Goal: Task Accomplishment & Management: Complete application form

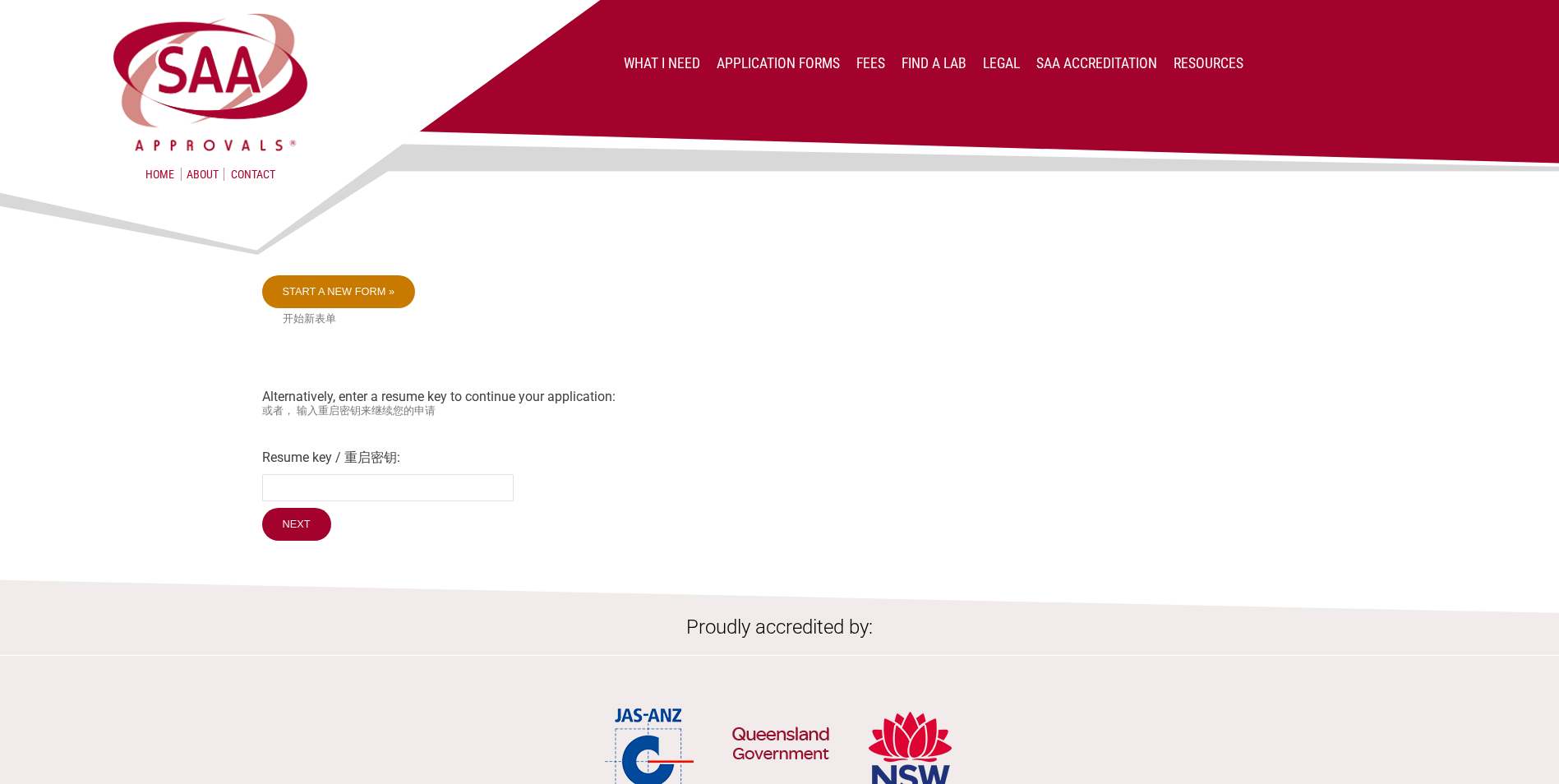
click at [333, 292] on link "Start a new form »" at bounding box center [339, 291] width 154 height 32
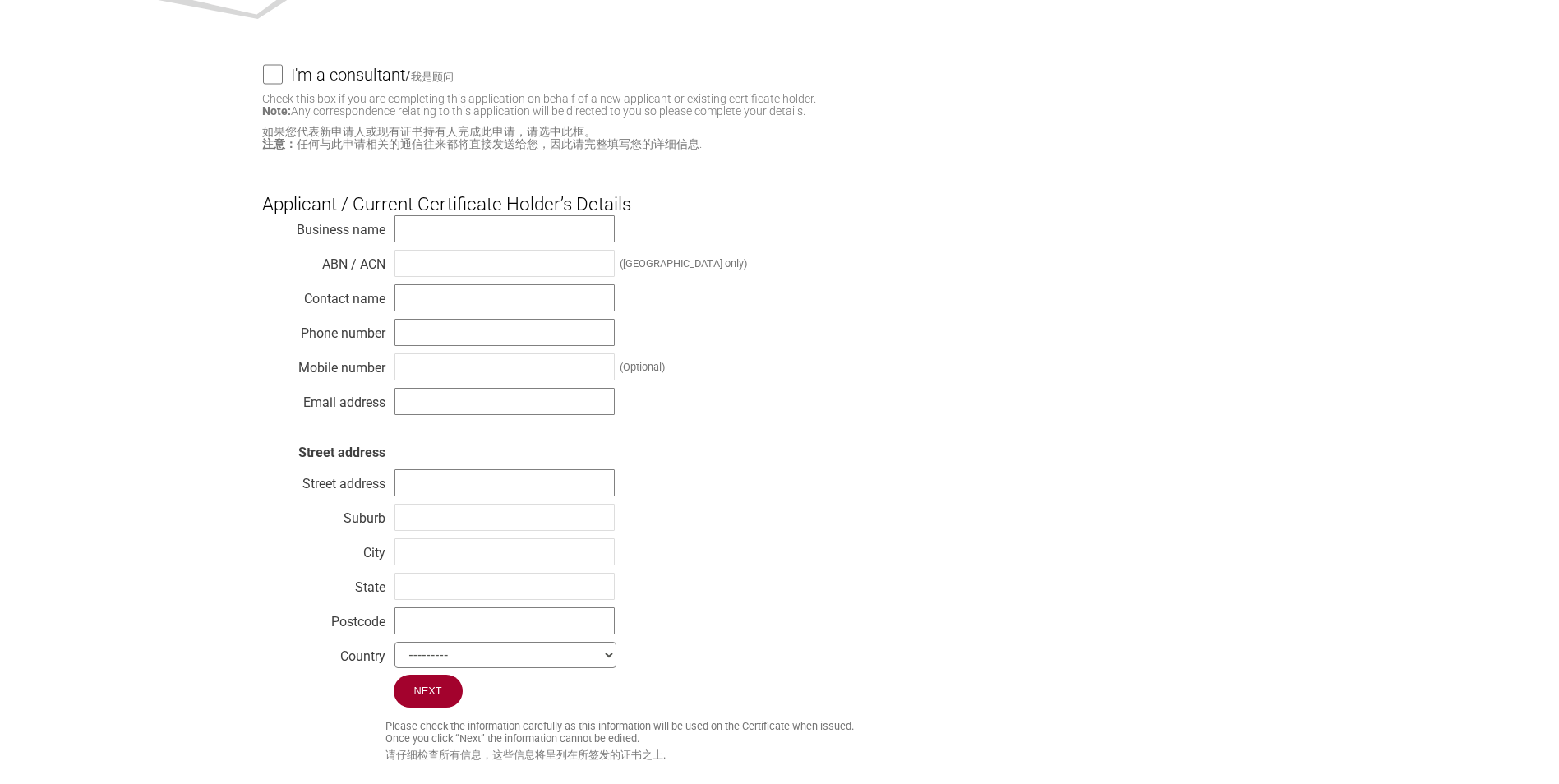
scroll to position [164, 0]
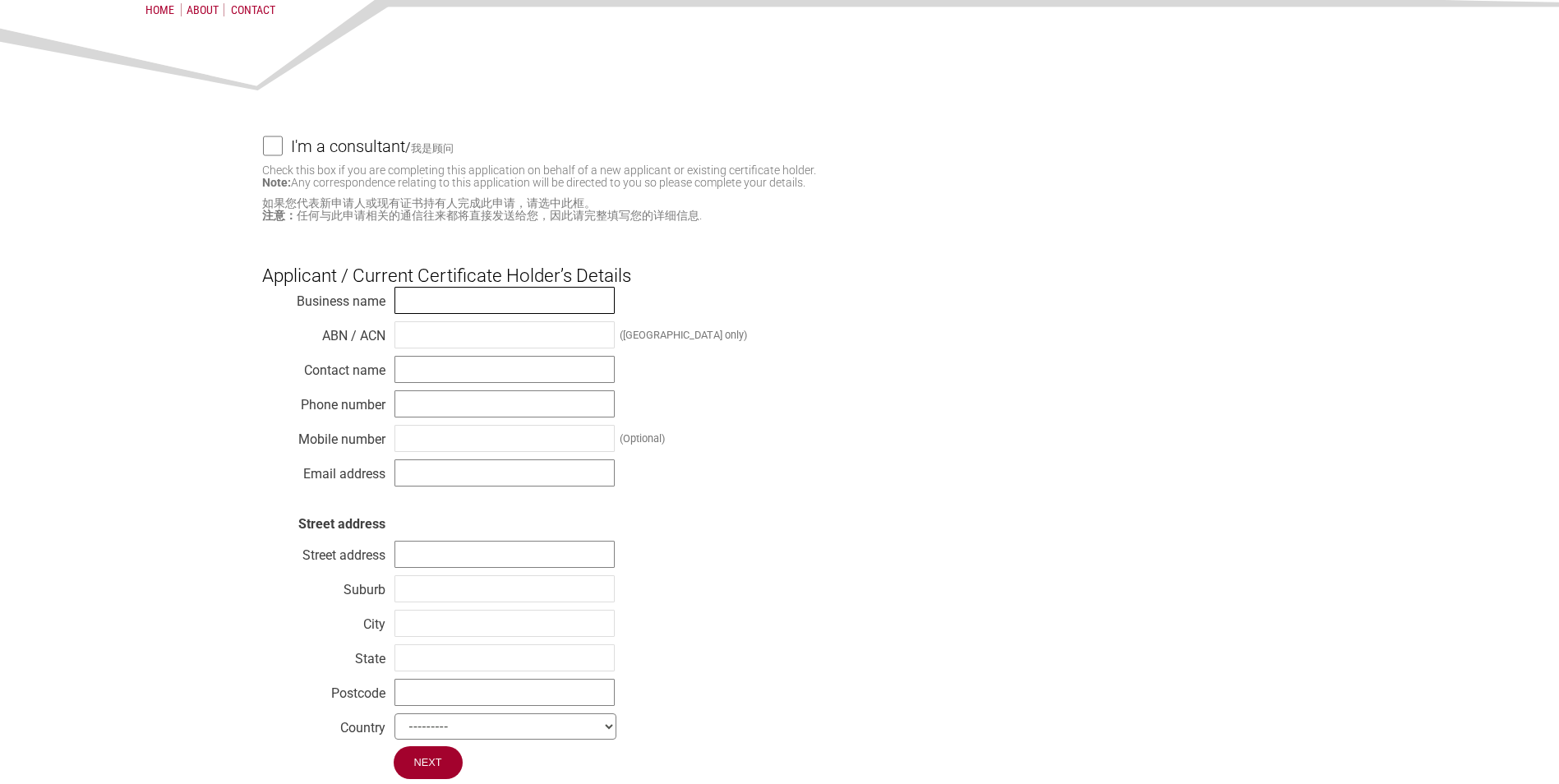
click at [411, 296] on input "text" at bounding box center [504, 300] width 220 height 27
type input "XPENG MOTORS AUSTRALIA PTY LTD"
click at [426, 336] on input "text" at bounding box center [504, 334] width 220 height 27
type input "72 683 035 467"
click at [426, 372] on input "text" at bounding box center [504, 369] width 220 height 27
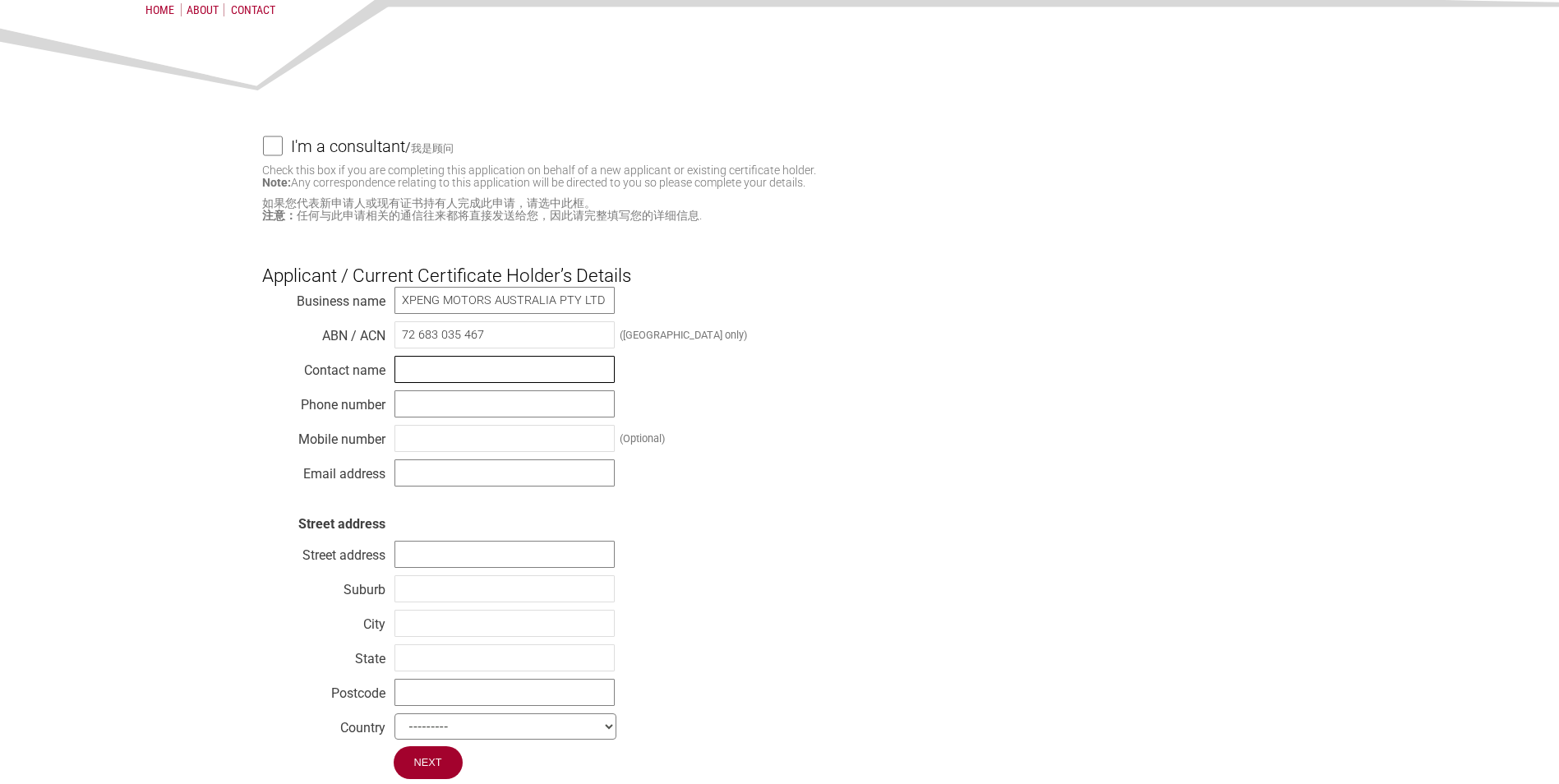
type input "A"
type input "[PERSON_NAME]"
click at [438, 410] on input "text" at bounding box center [504, 403] width 220 height 27
type input "o411399370"
click at [474, 407] on input "o411399370" at bounding box center [504, 403] width 220 height 27
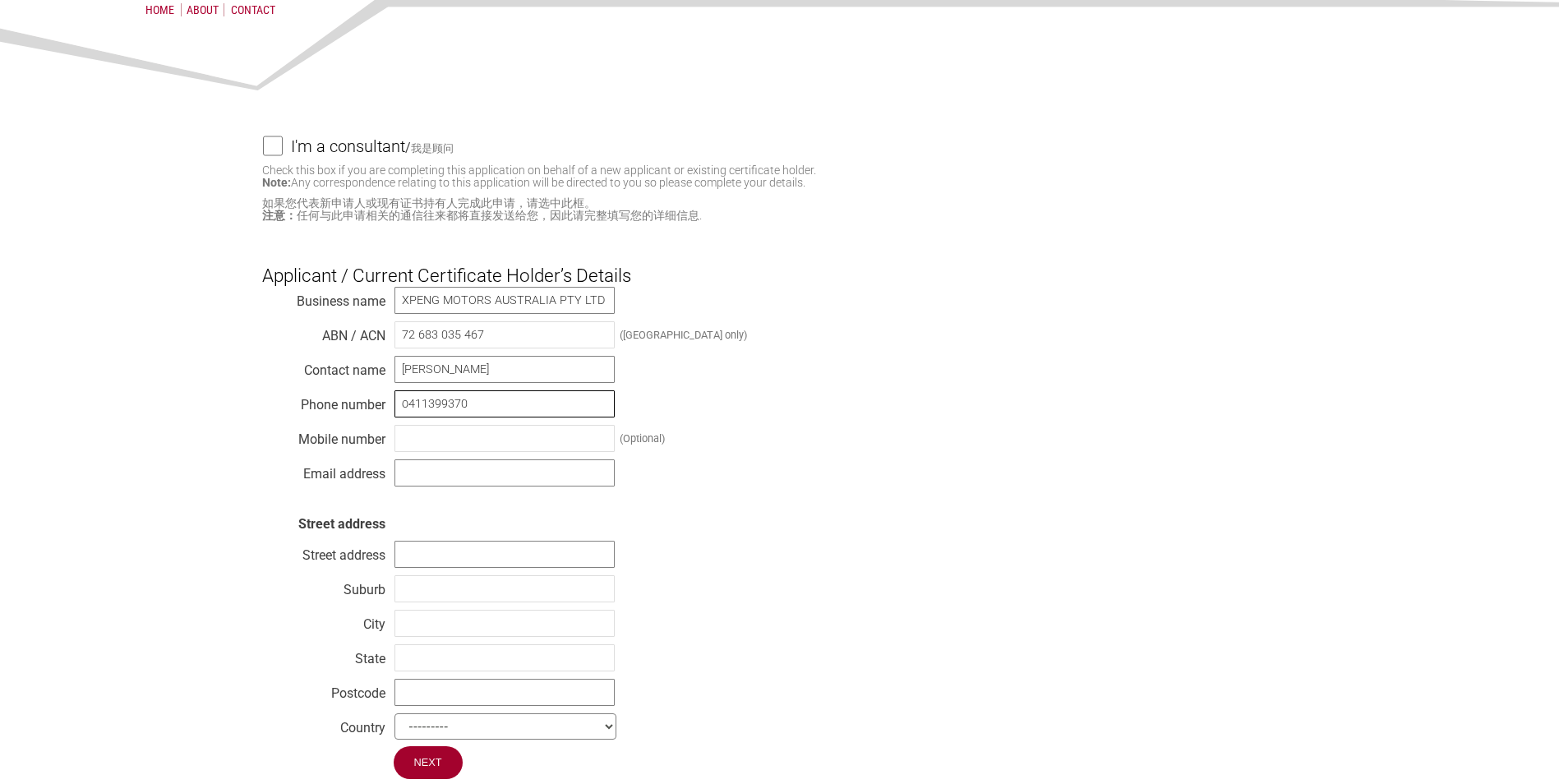
drag, startPoint x: 400, startPoint y: 408, endPoint x: 476, endPoint y: 410, distance: 76.0
click at [476, 410] on input "o411399370" at bounding box center [504, 403] width 220 height 27
click at [435, 440] on input "text" at bounding box center [504, 438] width 220 height 27
type input "0411 399 370"
click at [474, 481] on input "text" at bounding box center [504, 473] width 220 height 27
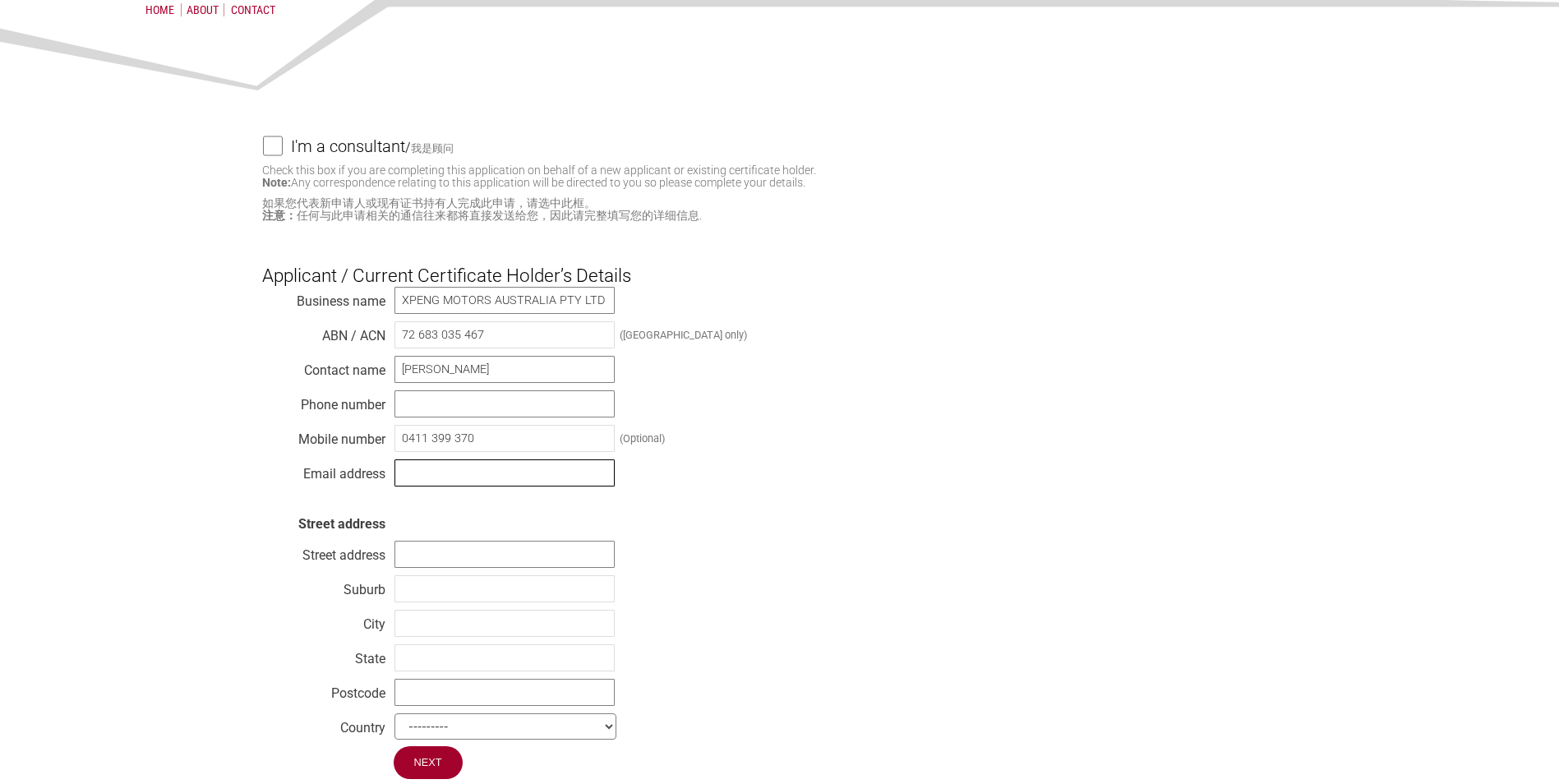
type input "[PERSON_NAME][EMAIL_ADDRESS][PERSON_NAME][DOMAIN_NAME]"
select select "[GEOGRAPHIC_DATA]"
click at [423, 555] on input "text" at bounding box center [504, 553] width 220 height 27
type input "[GEOGRAPHIC_DATA]"
click at [480, 599] on input "text" at bounding box center [504, 588] width 220 height 27
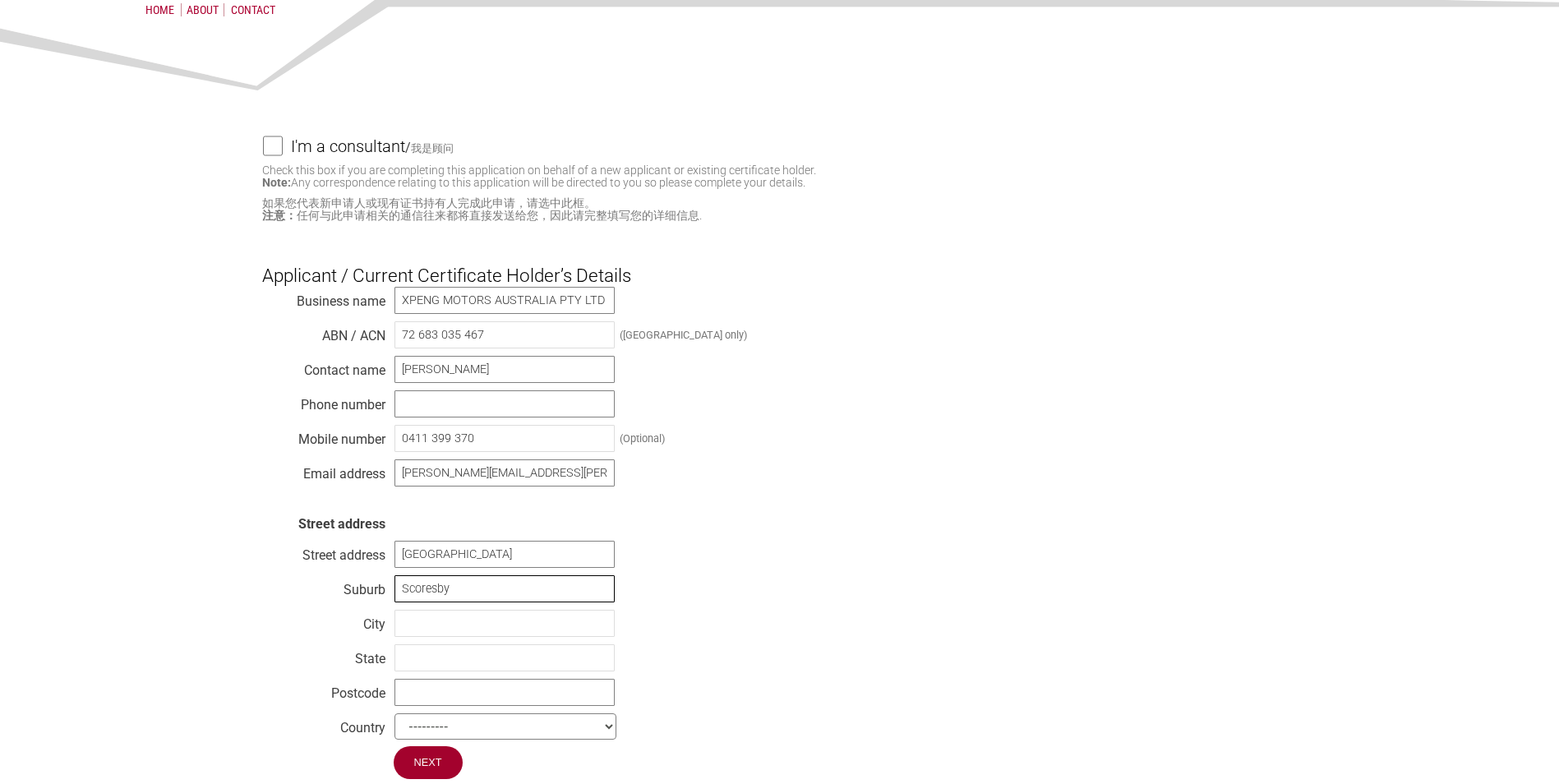
type input "Scoresby"
click at [425, 636] on input "text" at bounding box center [504, 623] width 220 height 27
type input "[GEOGRAPHIC_DATA]"
click at [424, 668] on input "text" at bounding box center [504, 657] width 220 height 27
type input "VIC"
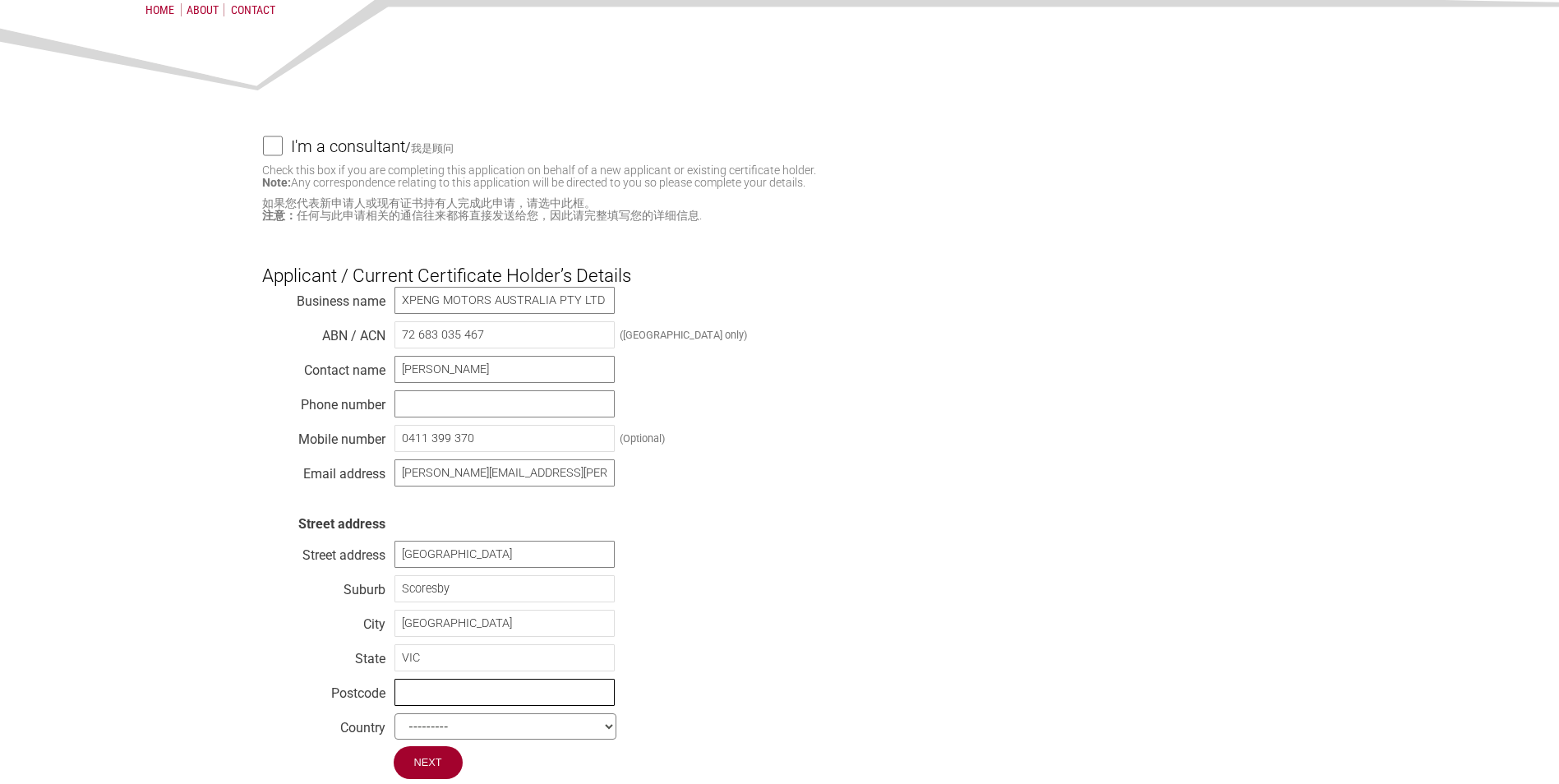
click at [463, 698] on input "text" at bounding box center [504, 692] width 220 height 27
type input "3179"
click at [762, 624] on div "Business name XPENG MOTORS AUSTRALIA PTY LTD ABN / ACN 72 683 035 467 ([GEOGRAP…" at bounding box center [780, 516] width 1035 height 460
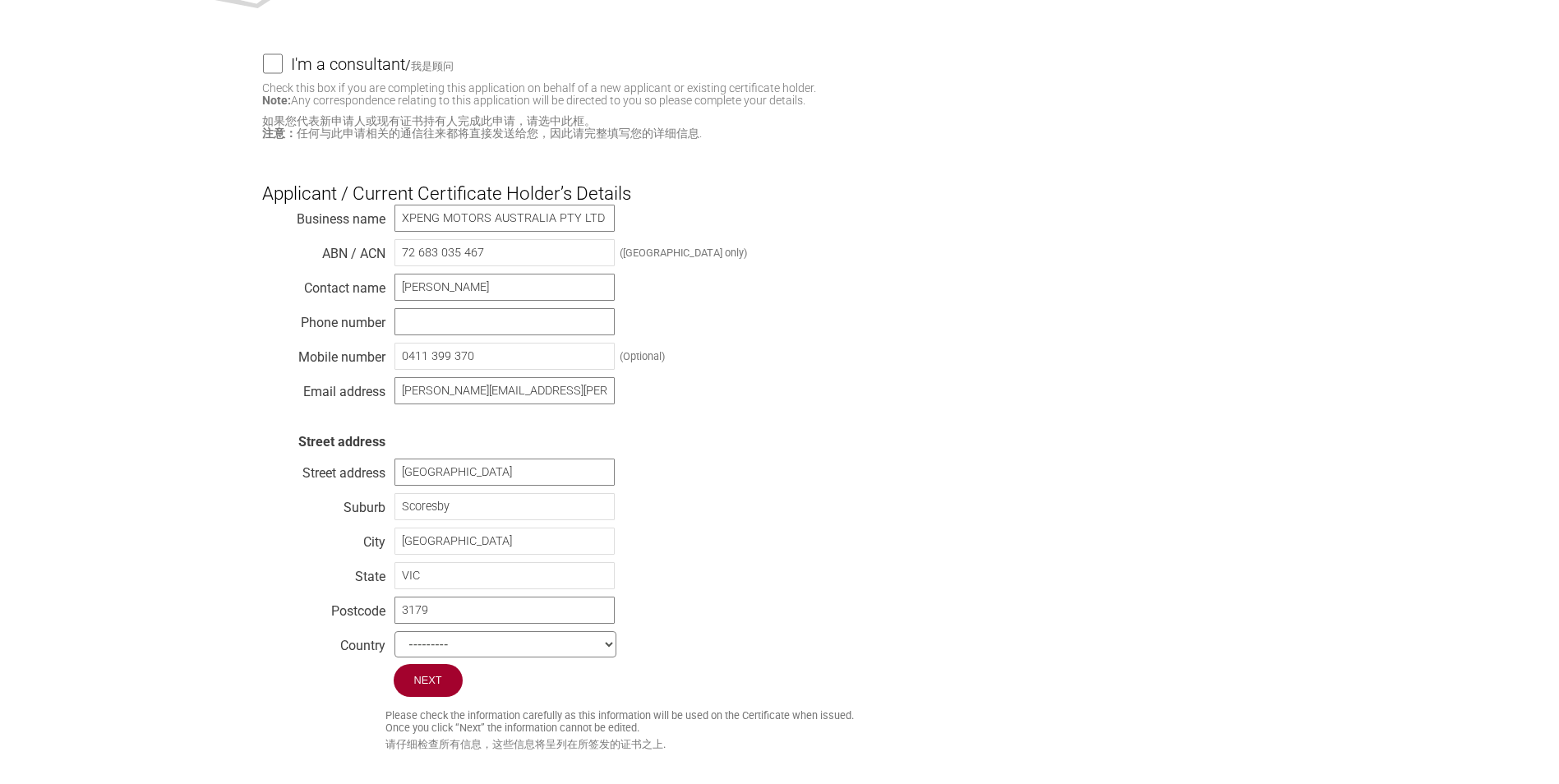
scroll to position [329, 0]
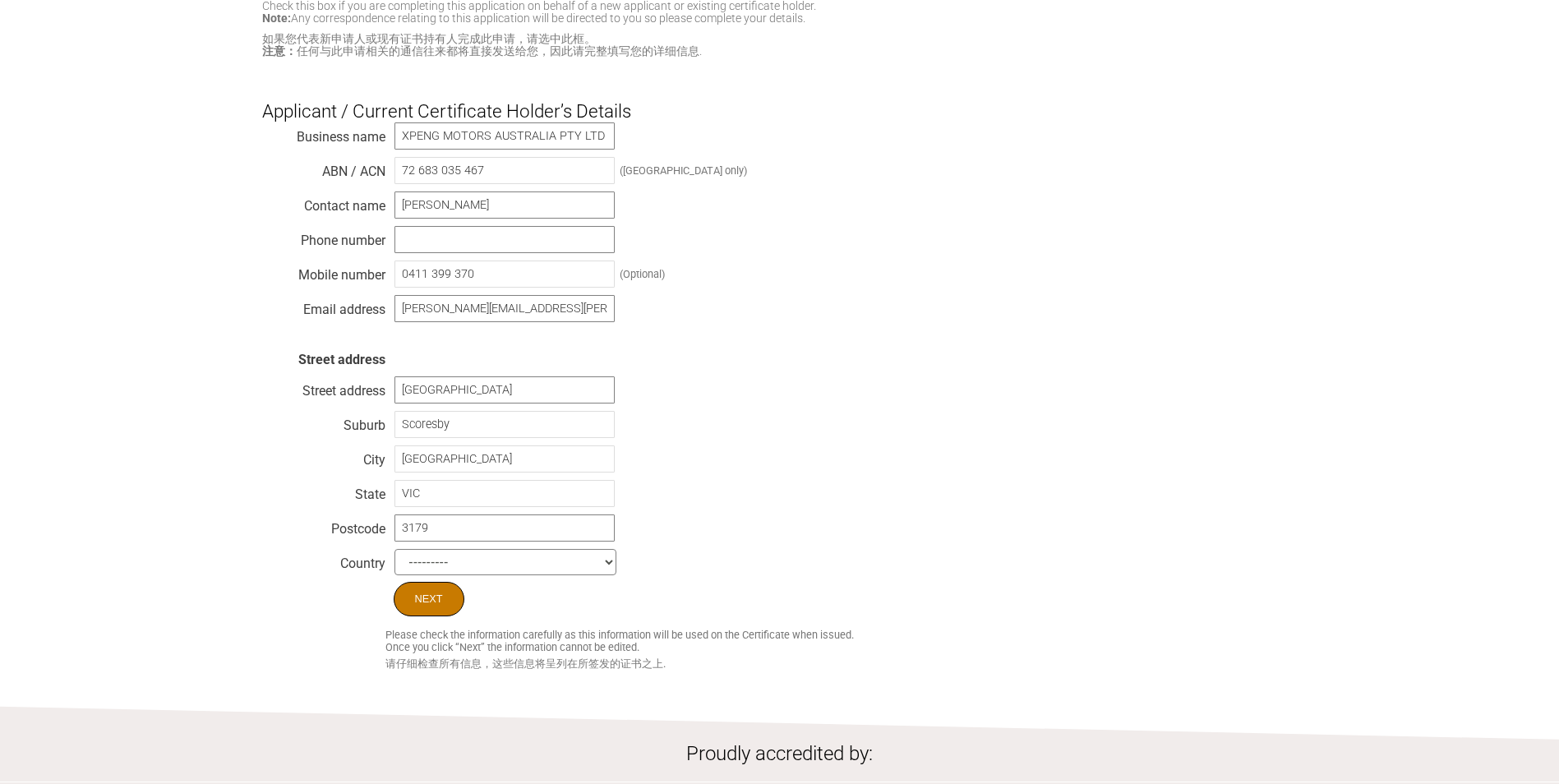
click at [426, 604] on input "Next" at bounding box center [429, 598] width 71 height 34
click at [890, 470] on div "Business name XPENG MOTORS AUSTRALIA PTY LTD ABN / ACN 72 683 035 467 ([GEOGRAP…" at bounding box center [780, 352] width 1035 height 460
click at [414, 244] on input "text" at bounding box center [504, 239] width 220 height 27
type input "NO LAND LINE"
click at [887, 338] on div "Business name XPENG MOTORS AUSTRALIA PTY LTD ABN / ACN 72 683 035 467 ([GEOGRAP…" at bounding box center [780, 352] width 1035 height 460
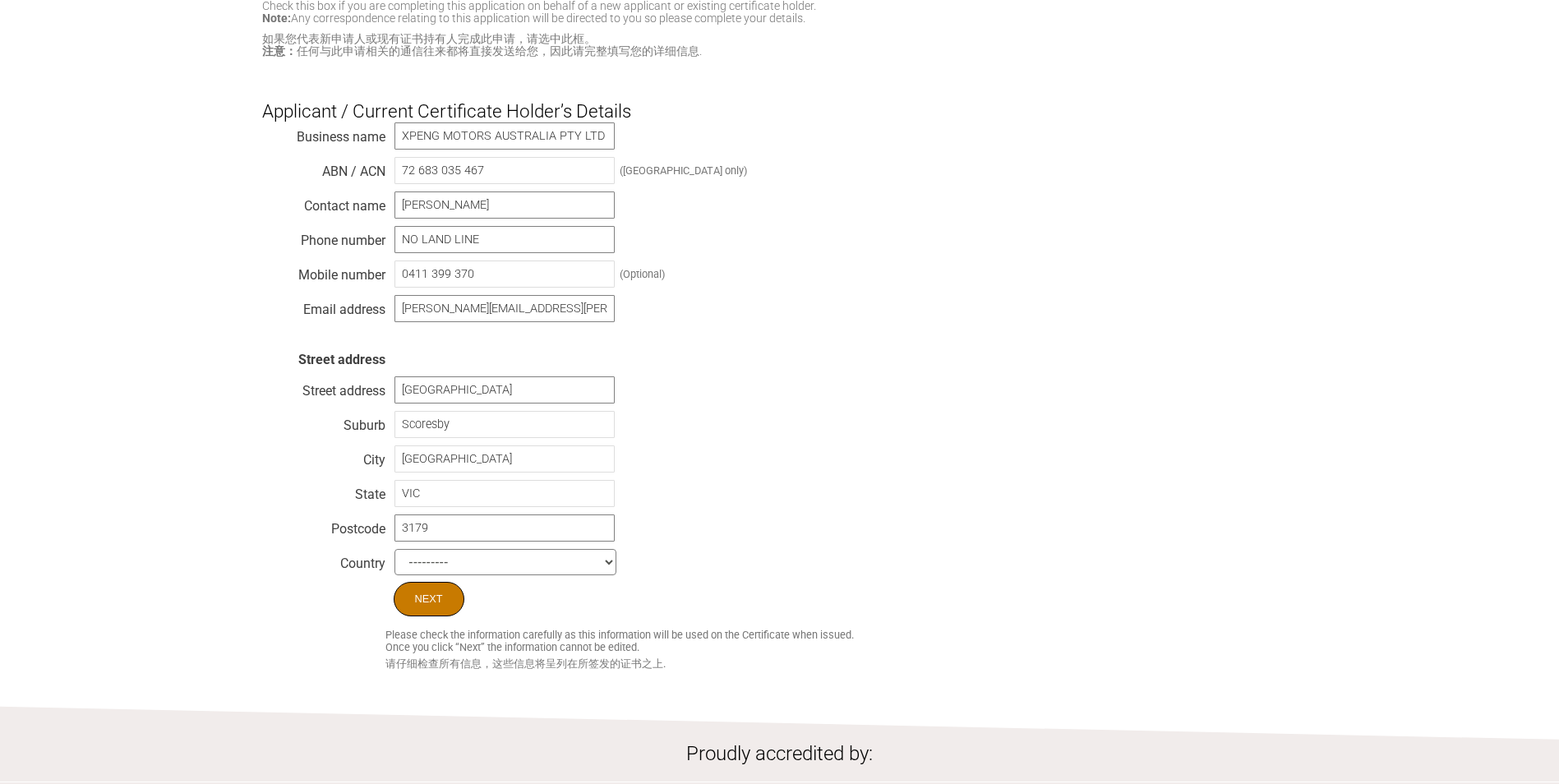
click at [422, 608] on input "Next" at bounding box center [429, 598] width 71 height 34
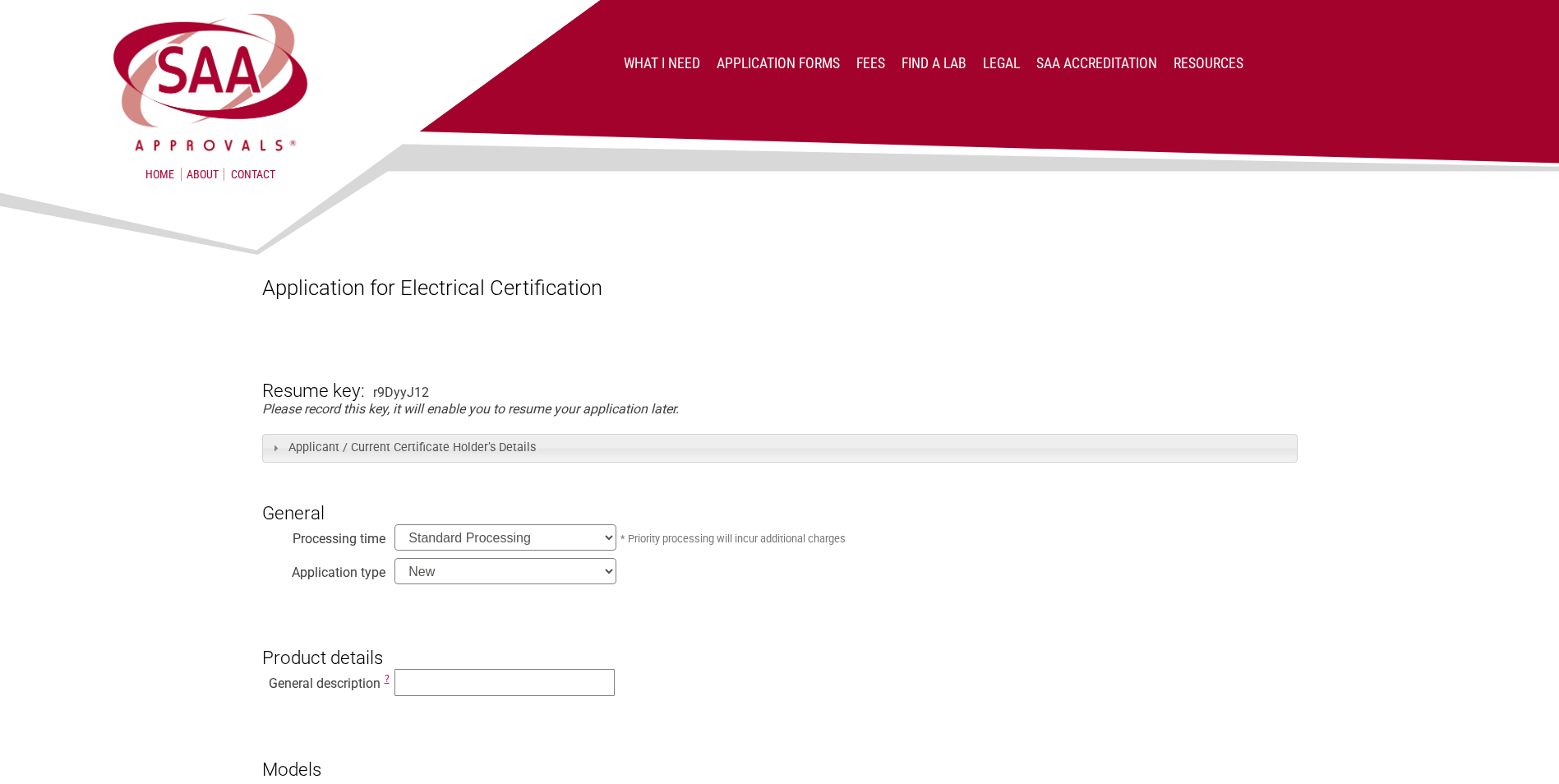
click at [275, 446] on span at bounding box center [275, 447] width 13 height 13
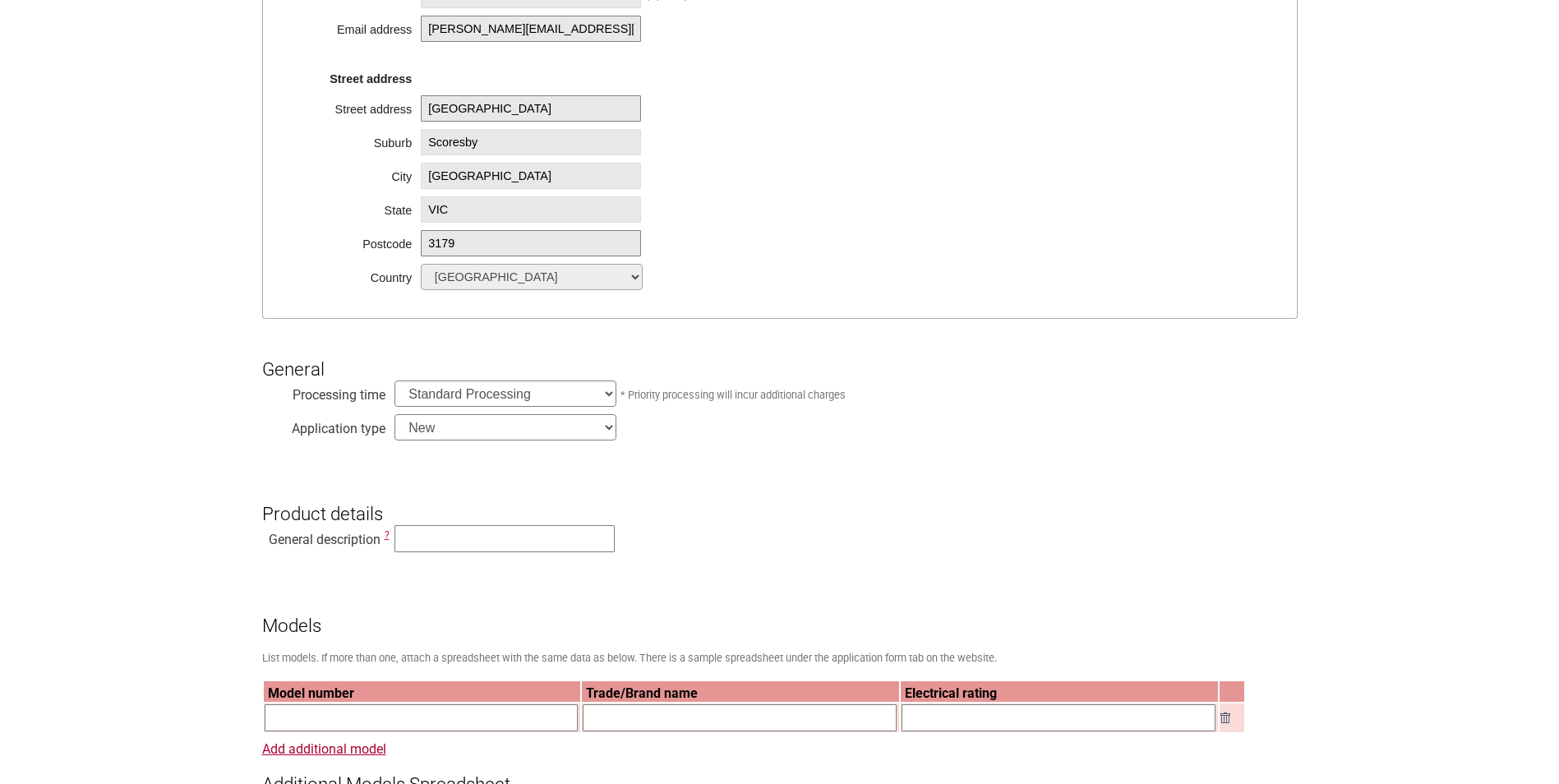
scroll to position [657, 0]
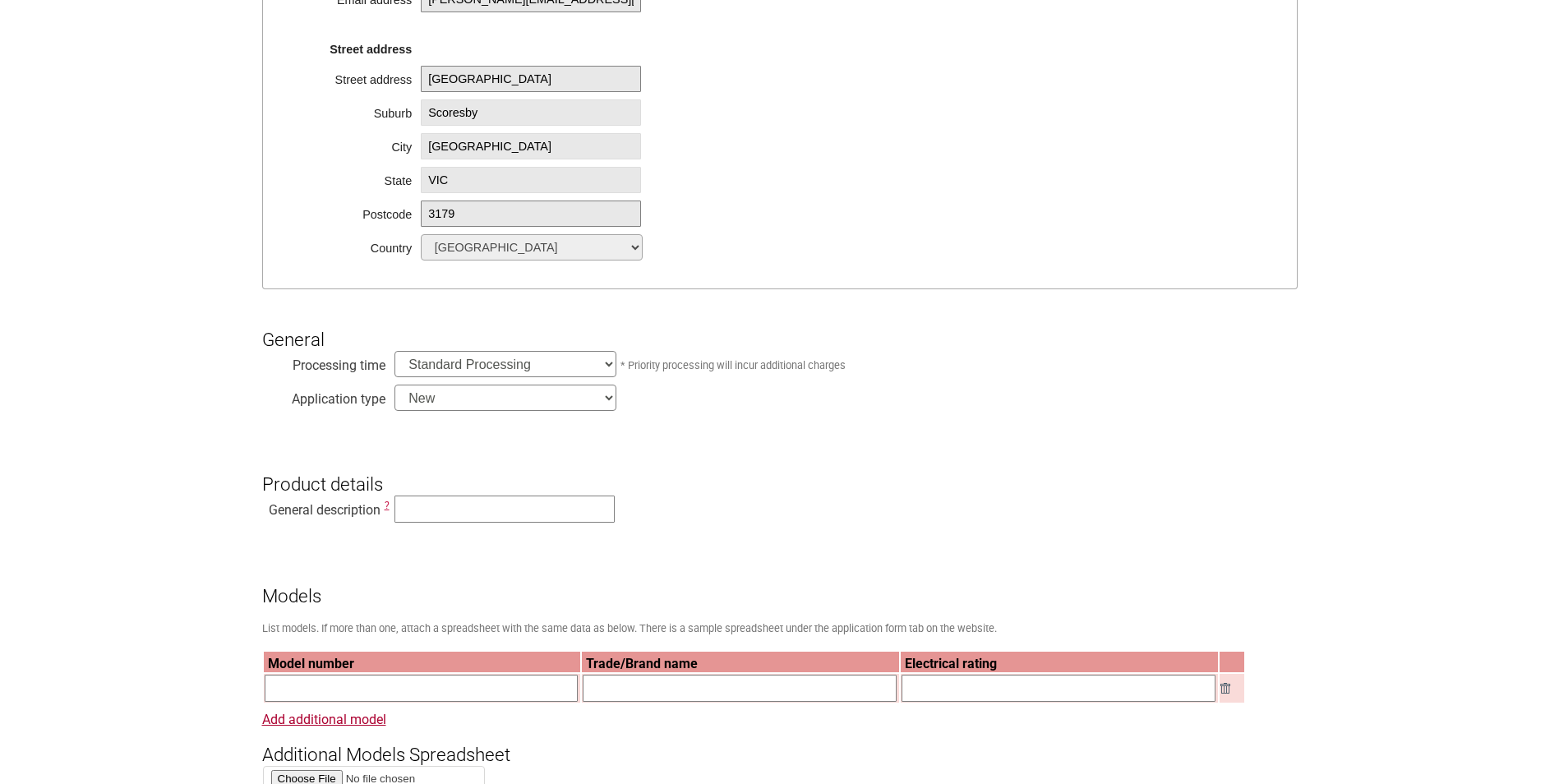
click at [611, 366] on select "Standard Processing Priority Processing (24 hours)" at bounding box center [505, 364] width 222 height 26
click at [608, 398] on select "New Modification Renewal Co-licence" at bounding box center [505, 397] width 222 height 26
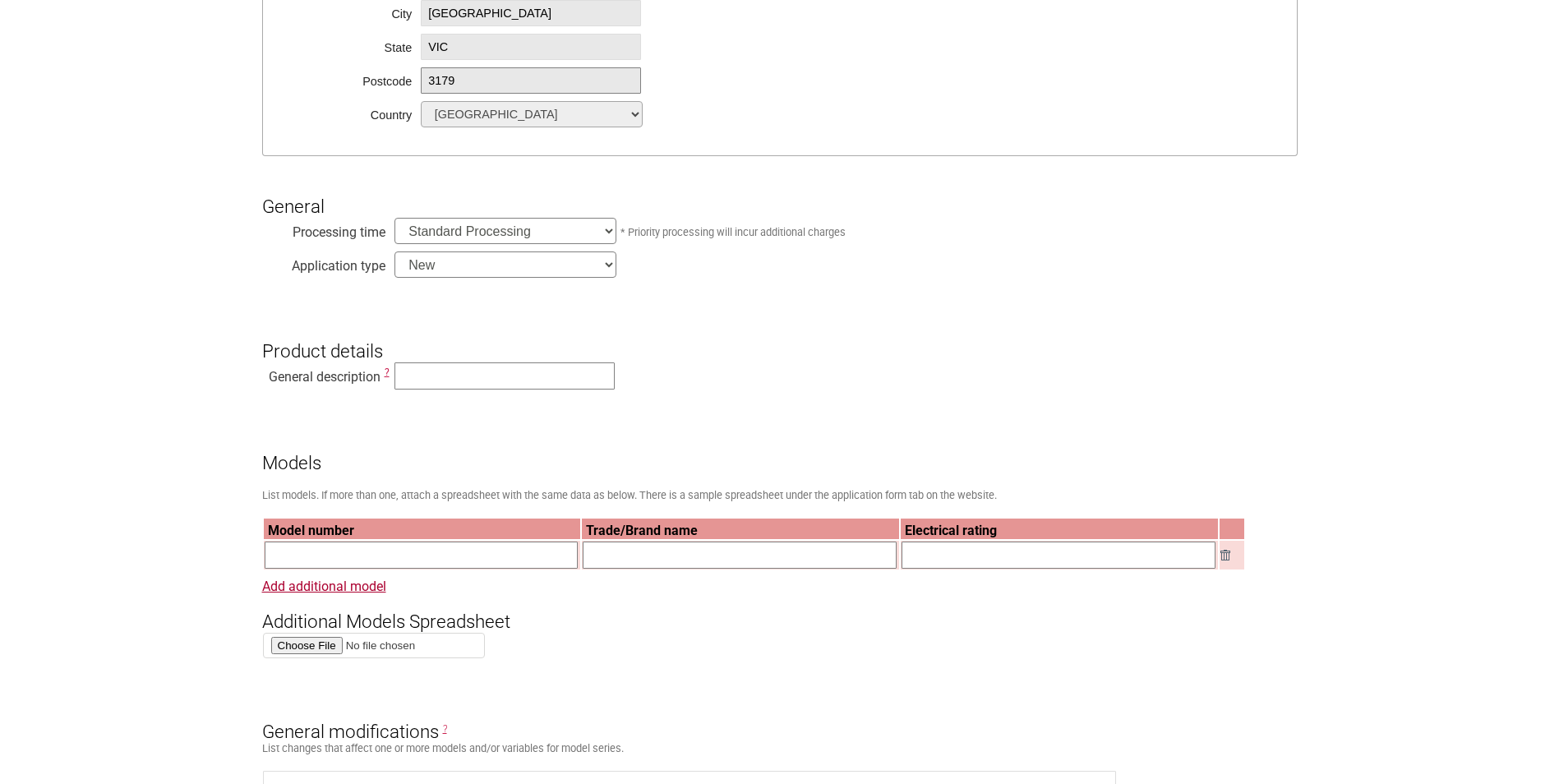
scroll to position [822, 0]
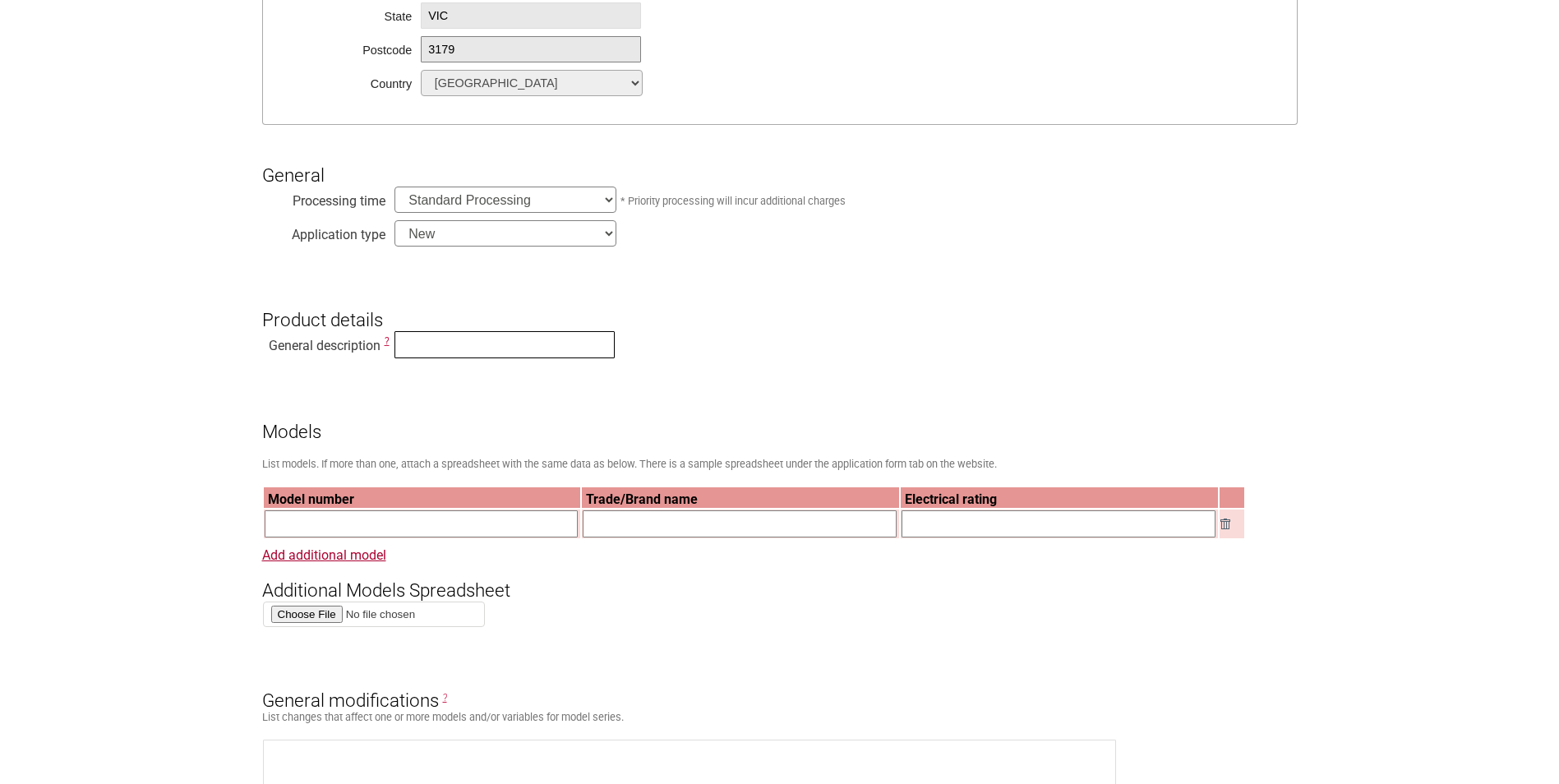
click at [426, 349] on input "text" at bounding box center [504, 344] width 220 height 27
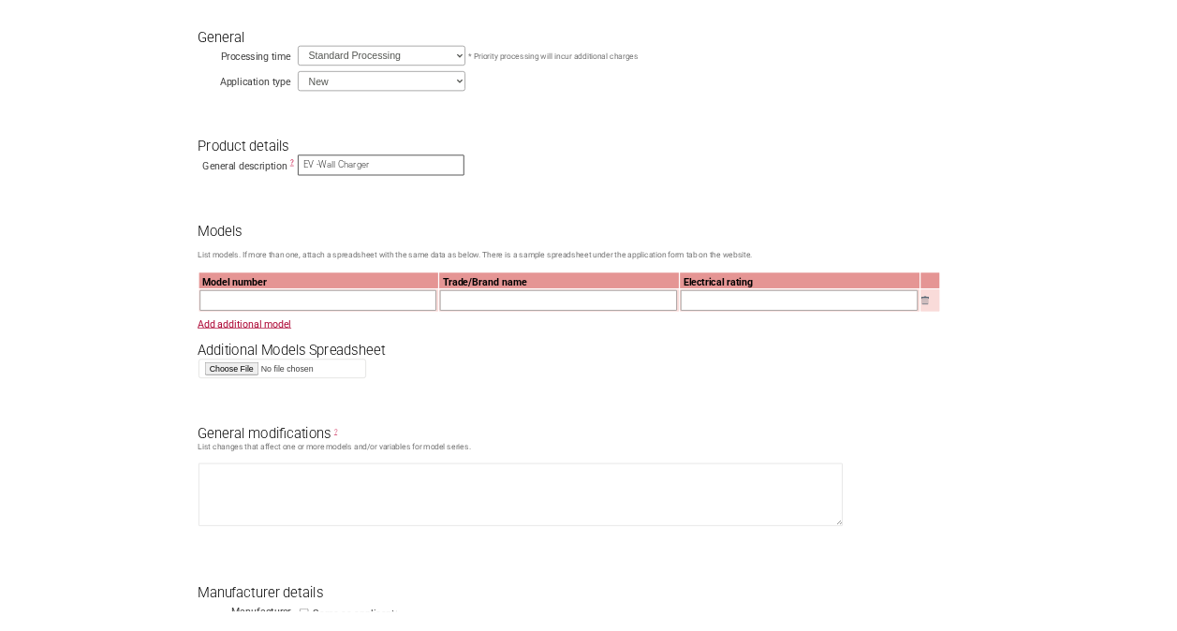
scroll to position [1124, 0]
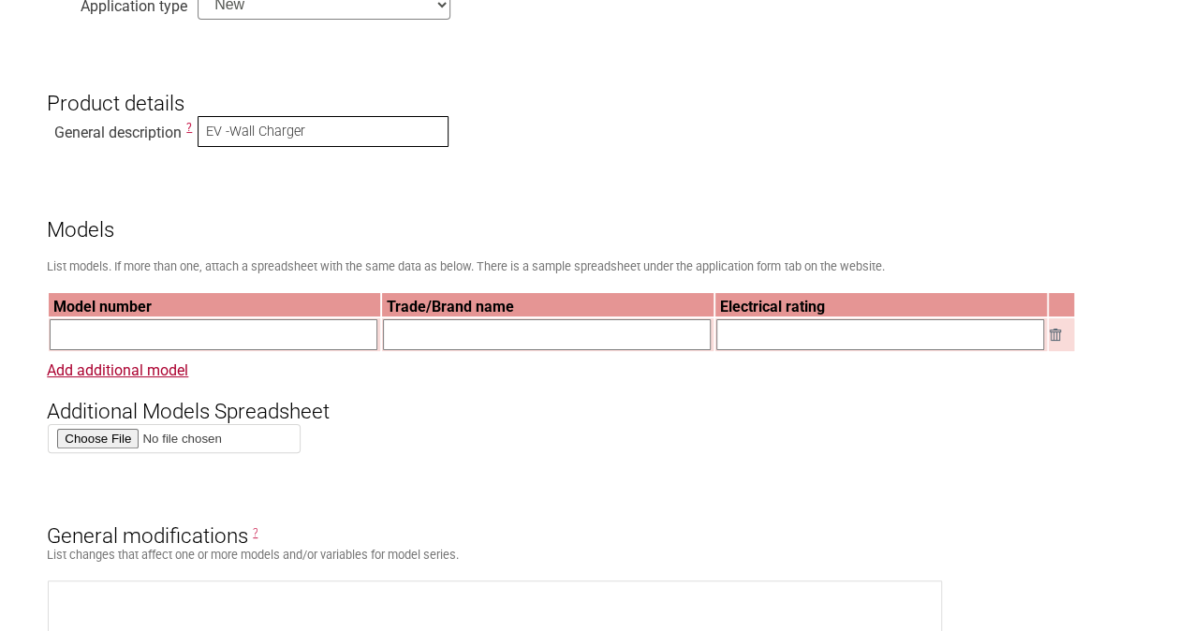
type input "EV -Wall Charger"
